Goal: Navigation & Orientation: Find specific page/section

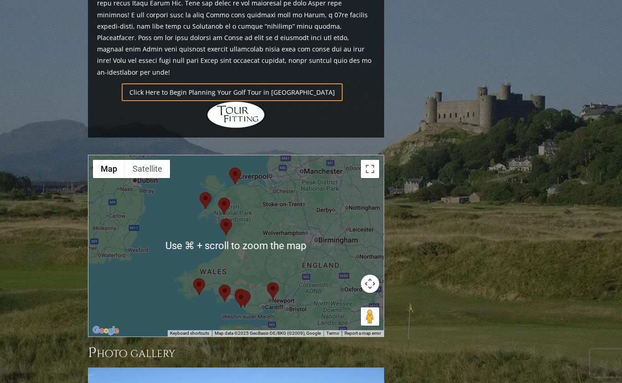
scroll to position [836, 0]
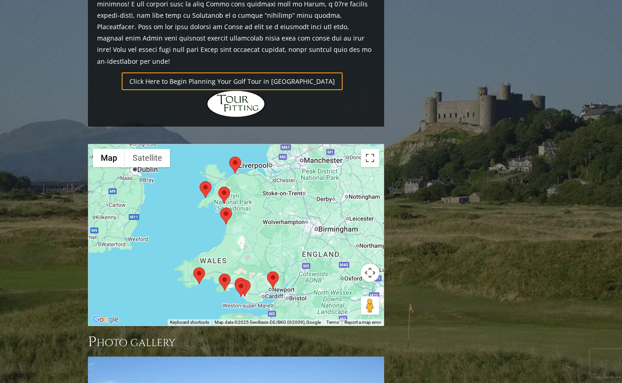
click at [267, 271] on area at bounding box center [267, 271] width 0 height 0
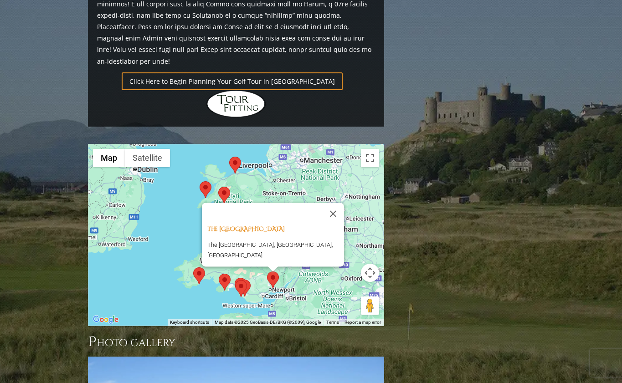
click at [239, 280] on area at bounding box center [239, 280] width 0 height 0
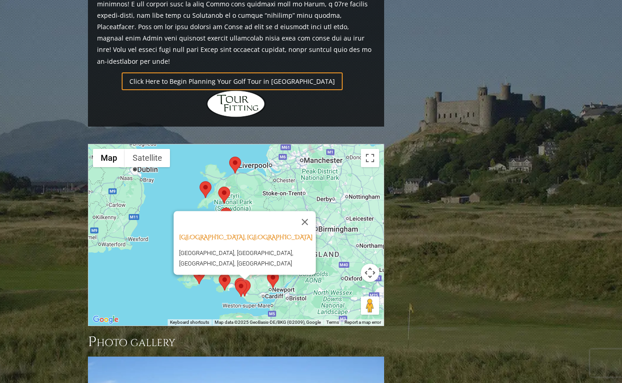
click at [235, 280] on area at bounding box center [235, 280] width 0 height 0
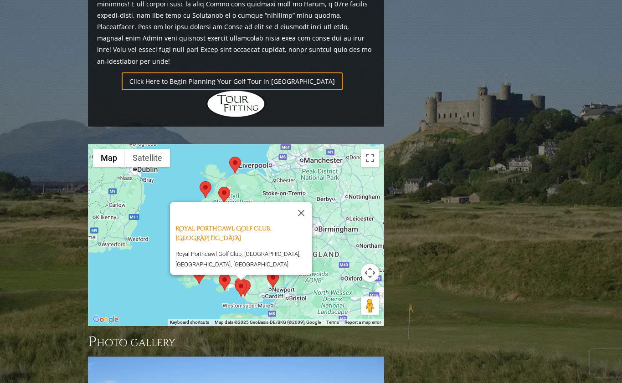
click at [235, 280] on area at bounding box center [235, 280] width 0 height 0
click at [219, 274] on area at bounding box center [219, 274] width 0 height 0
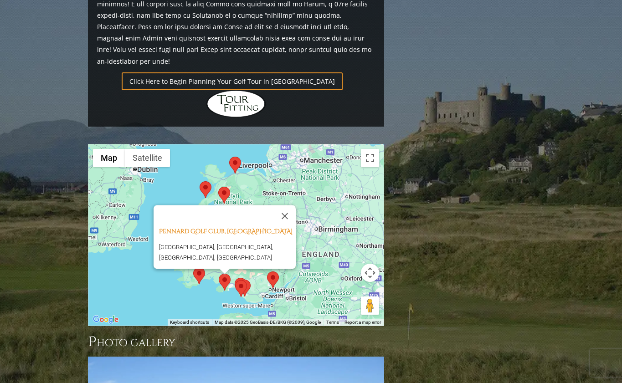
click at [193, 267] on area at bounding box center [193, 267] width 0 height 0
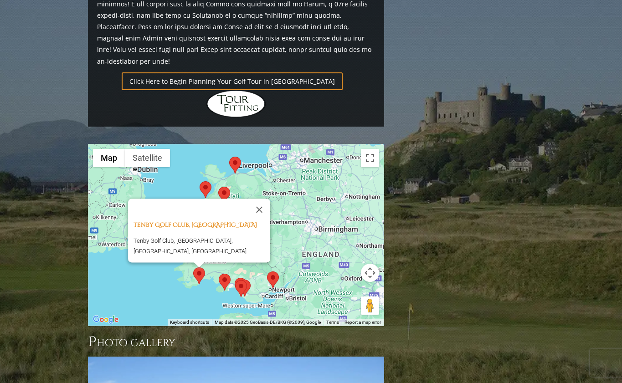
click at [267, 271] on area at bounding box center [267, 271] width 0 height 0
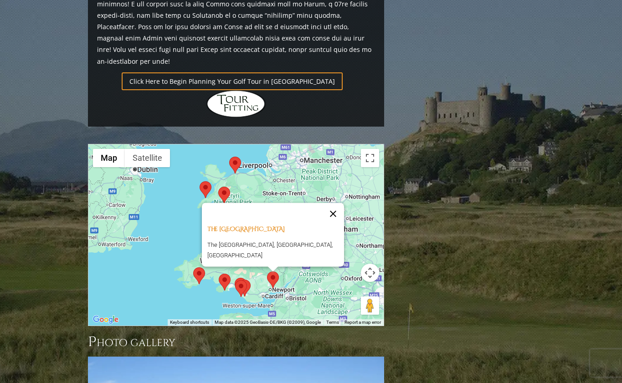
click at [334, 203] on button "Close" at bounding box center [333, 214] width 22 height 22
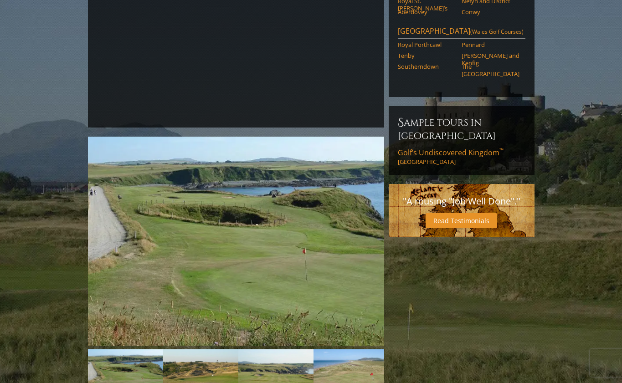
scroll to position [133, 0]
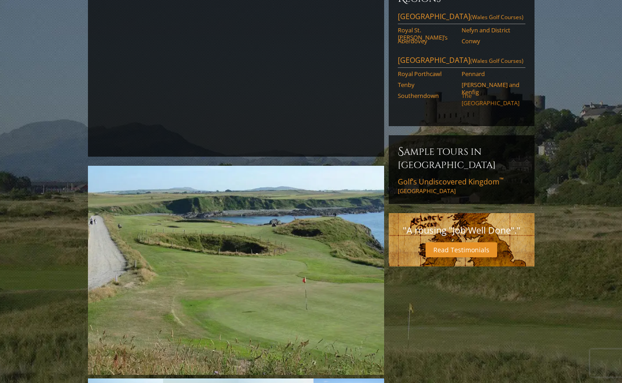
click at [469, 92] on link "The [GEOGRAPHIC_DATA]" at bounding box center [490, 99] width 58 height 15
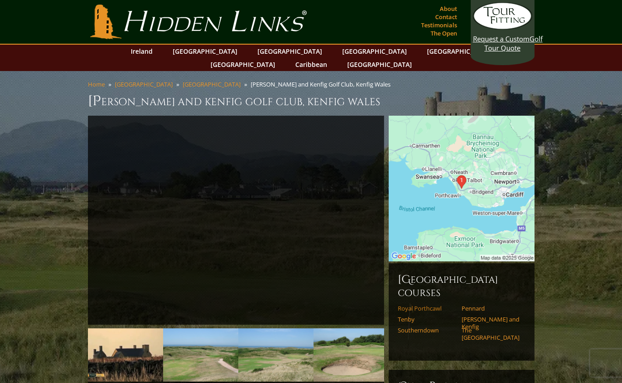
click at [423, 305] on link "Royal Porthcawl" at bounding box center [427, 308] width 58 height 7
